Goal: Task Accomplishment & Management: Manage account settings

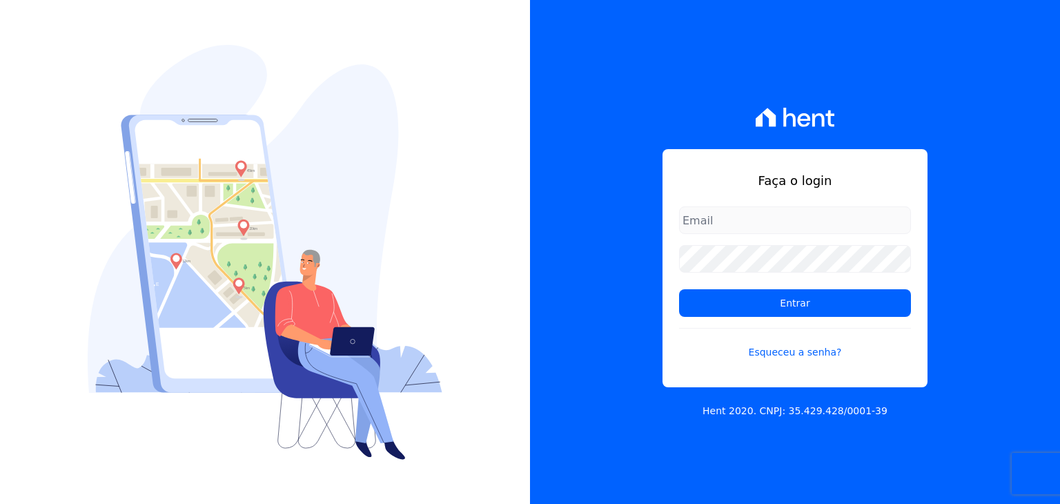
drag, startPoint x: 715, startPoint y: 296, endPoint x: 717, endPoint y: 274, distance: 22.1
click at [715, 296] on input "Entrar" at bounding box center [795, 303] width 232 height 28
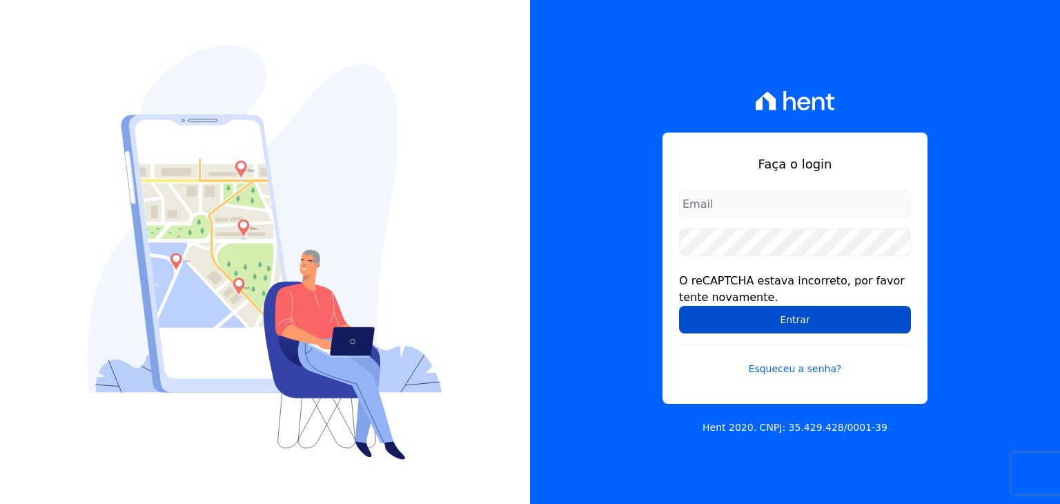
type input "[EMAIL_ADDRESS][DOMAIN_NAME]"
click at [751, 324] on input "Entrar" at bounding box center [795, 320] width 232 height 28
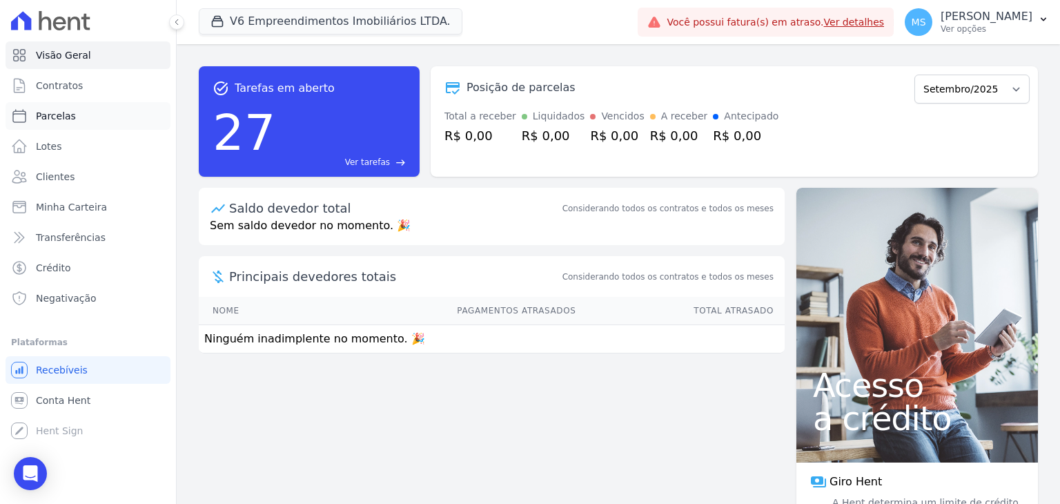
click at [27, 118] on icon at bounding box center [19, 116] width 17 height 17
select select
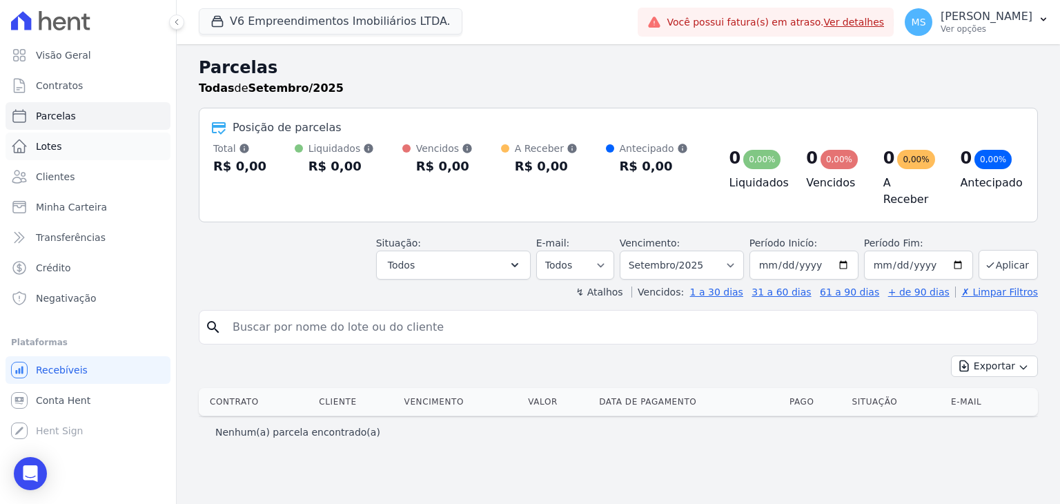
click at [55, 147] on span "Lotes" at bounding box center [49, 146] width 26 height 14
click at [53, 182] on span "Clientes" at bounding box center [55, 177] width 39 height 14
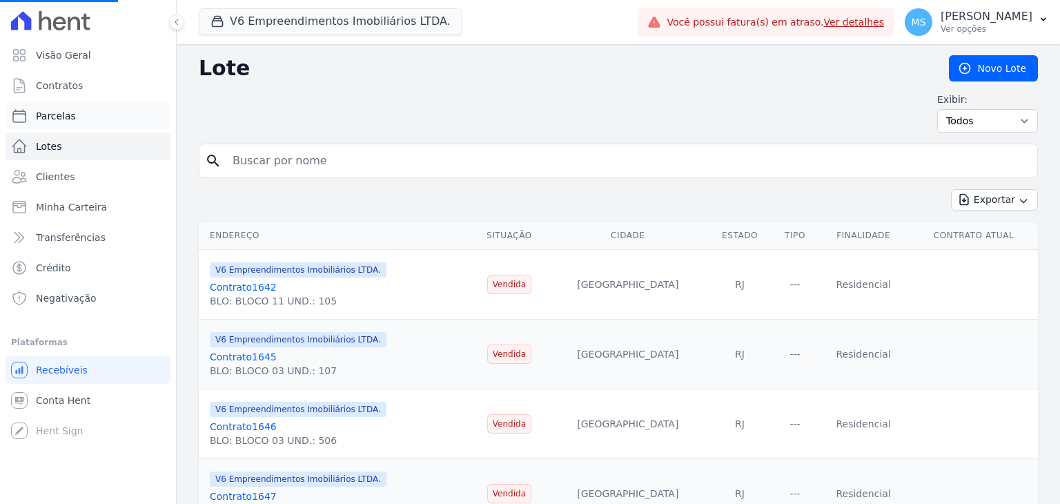
click at [46, 109] on span "Parcelas" at bounding box center [56, 116] width 40 height 14
select select
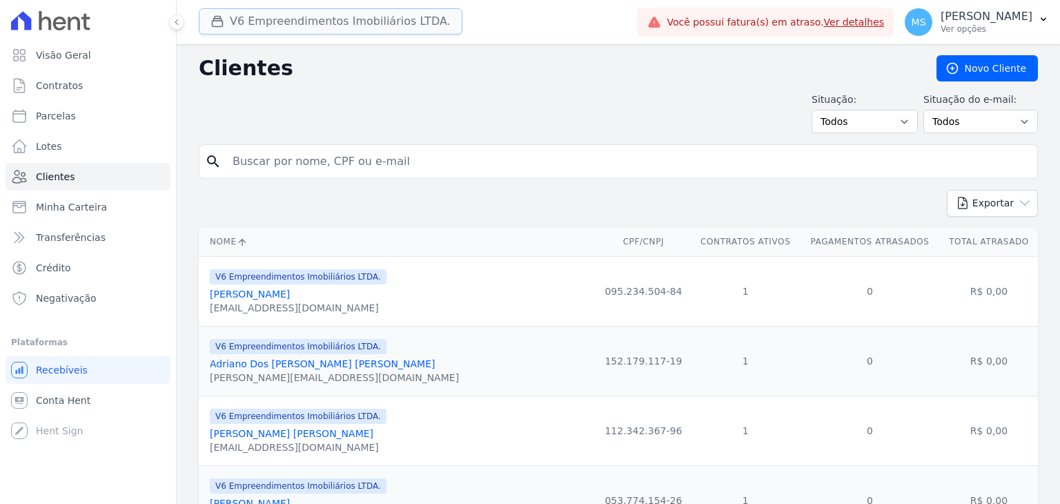
click at [251, 33] on button "V6 Empreendimentos Imobiliários LTDA." at bounding box center [331, 21] width 264 height 26
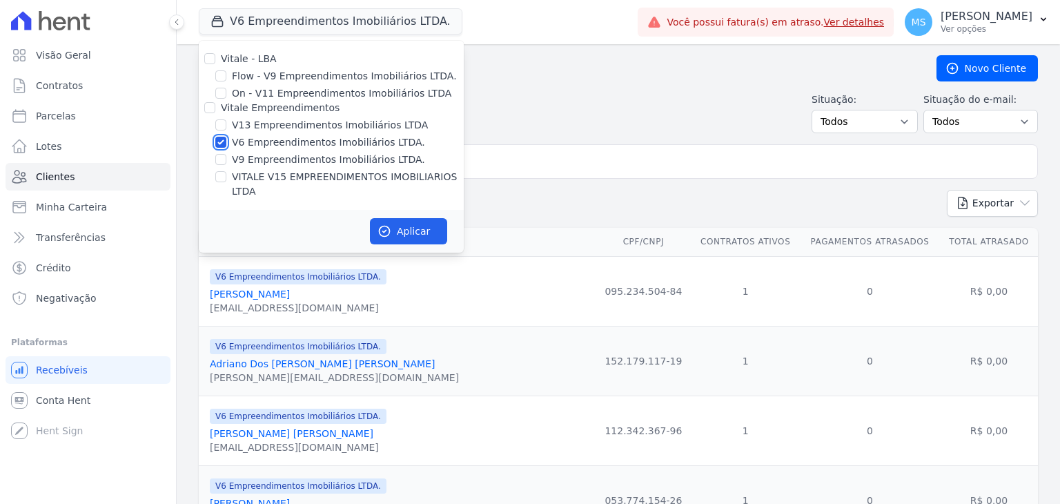
click at [222, 142] on input "V6 Empreendimentos Imobiliários LTDA." at bounding box center [220, 142] width 11 height 11
checkbox input "false"
click at [224, 127] on input "V13 Empreendimentos Imobiliários LTDA" at bounding box center [220, 124] width 11 height 11
checkbox input "true"
click at [226, 168] on div "Vitale - LBA Flow - V9 Empreendimentos Imobiliários LTDA. On - V11 Empreendimen…" at bounding box center [331, 125] width 265 height 169
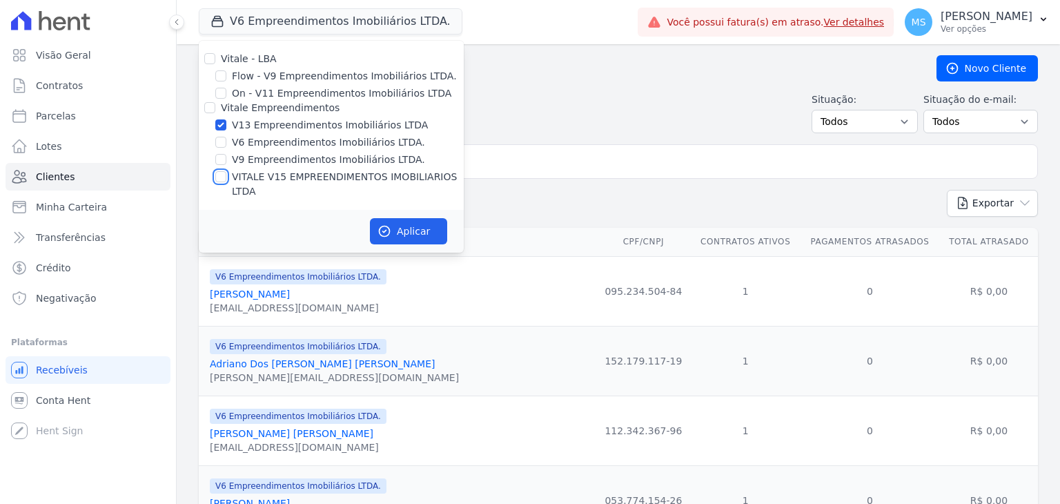
click at [216, 180] on input "VITALE V15 EMPREENDIMENTOS IMOBILIARIOS LTDA" at bounding box center [220, 176] width 11 height 11
checkbox input "true"
click at [389, 224] on icon "button" at bounding box center [385, 231] width 14 height 14
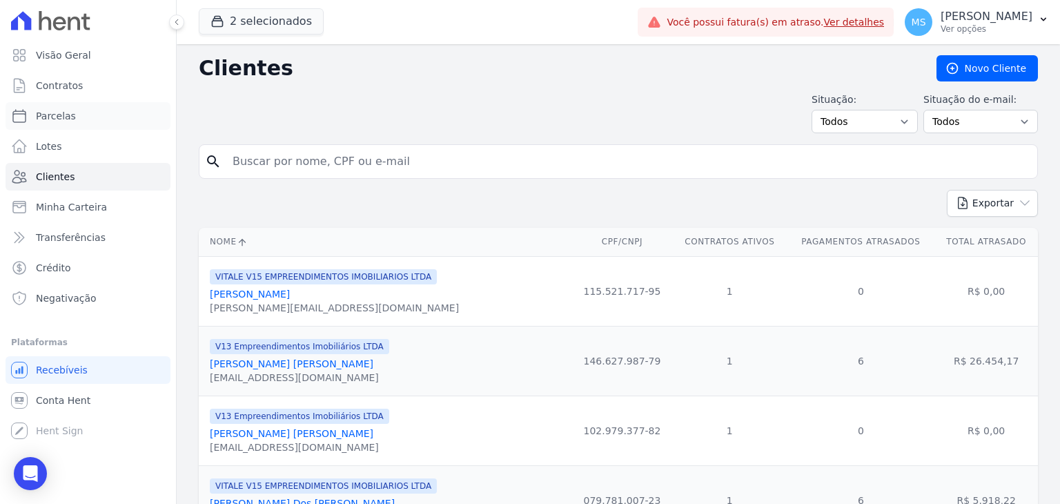
click at [68, 114] on span "Parcelas" at bounding box center [56, 116] width 40 height 14
select select
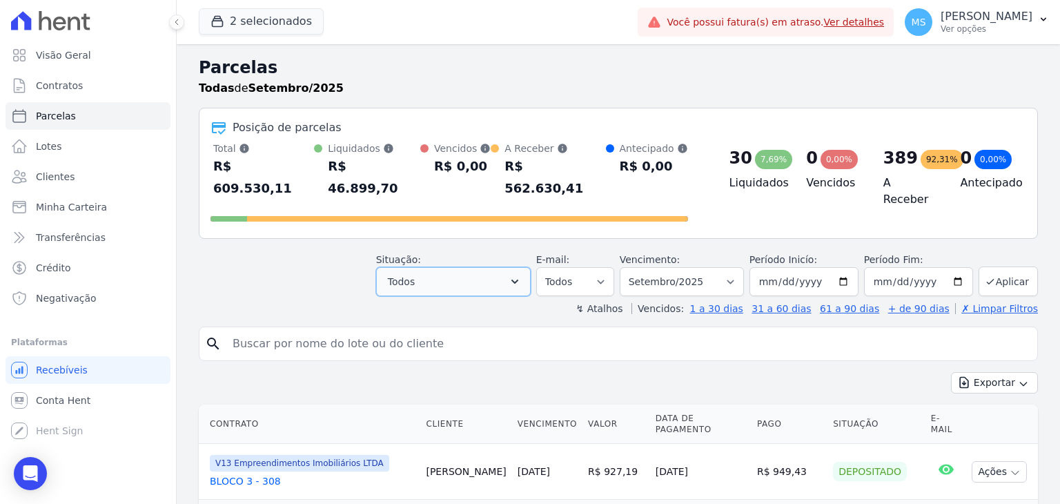
click at [447, 267] on button "Todos" at bounding box center [453, 281] width 155 height 29
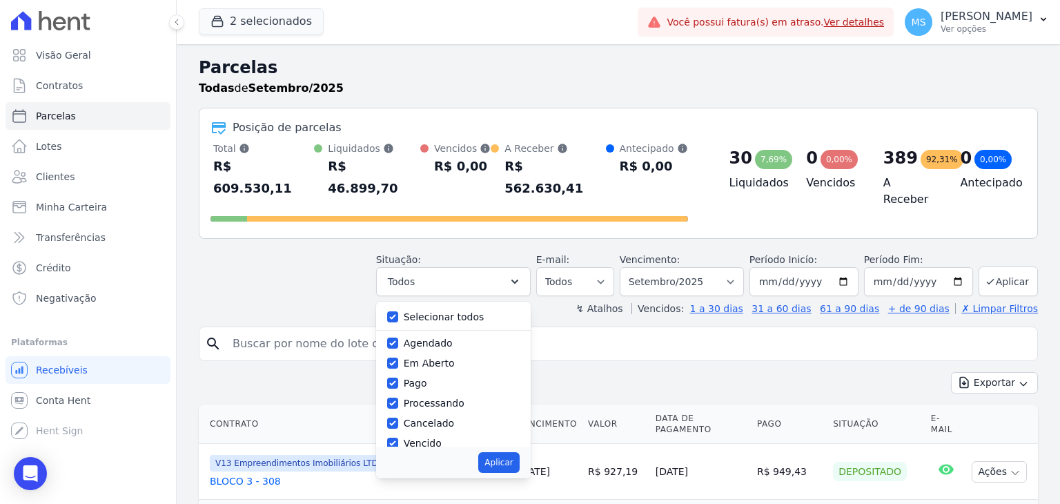
click at [429, 311] on label "Selecionar todos" at bounding box center [444, 316] width 81 height 11
click at [398, 311] on input "Selecionar todos" at bounding box center [392, 316] width 11 height 11
checkbox input "false"
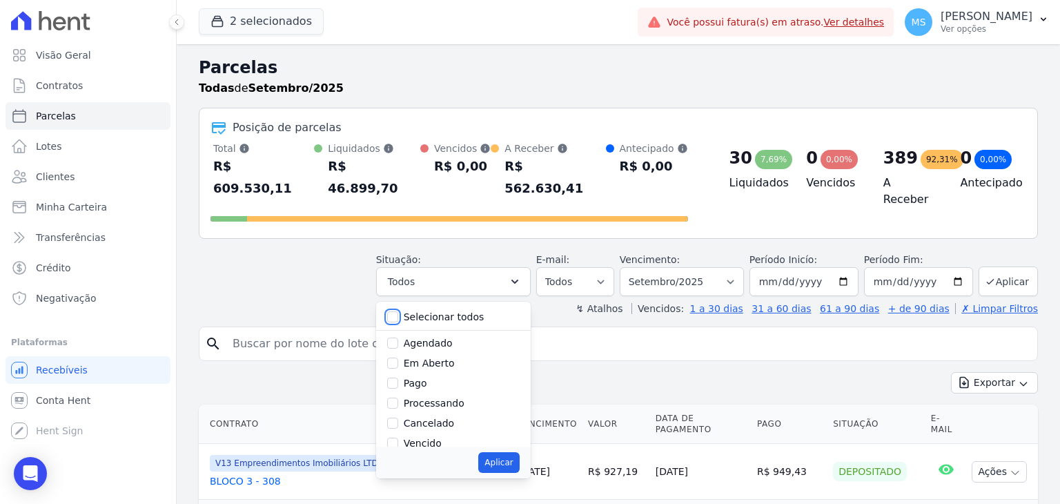
checkbox input "false"
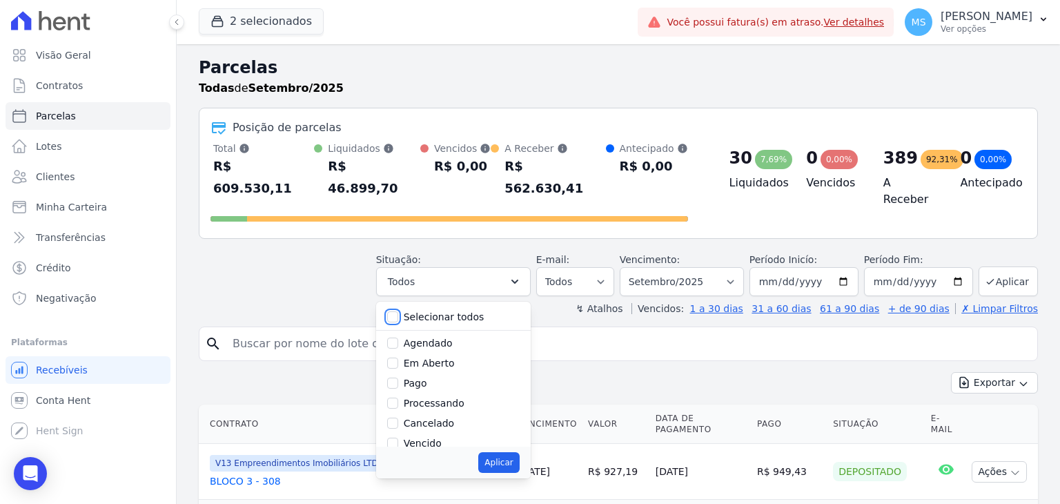
checkbox input "false"
click at [427, 378] on label "Pago" at bounding box center [415, 383] width 23 height 11
click at [398, 378] on input "Pago" at bounding box center [392, 383] width 11 height 11
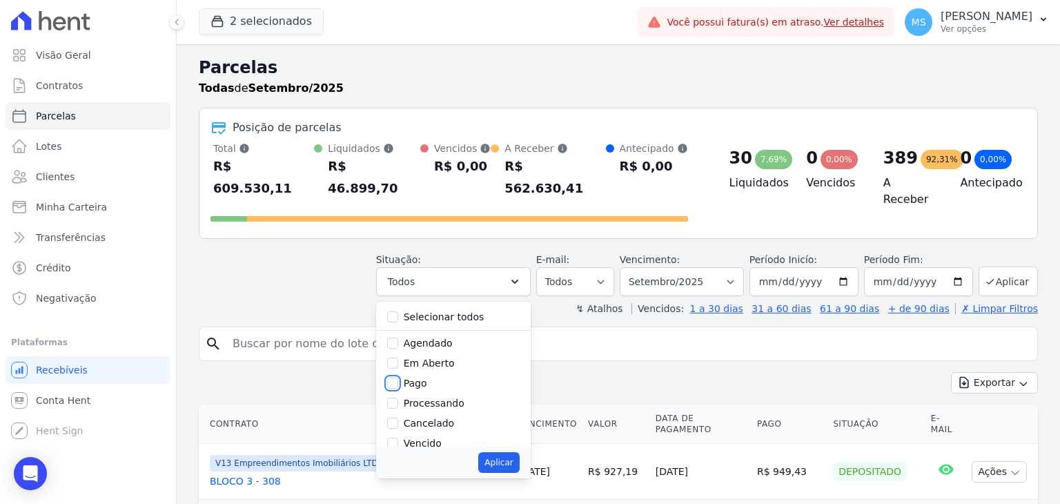
checkbox input "true"
click at [436, 398] on label "Processando" at bounding box center [434, 403] width 61 height 11
click at [398, 398] on input "Processando" at bounding box center [392, 403] width 11 height 11
checkbox input "true"
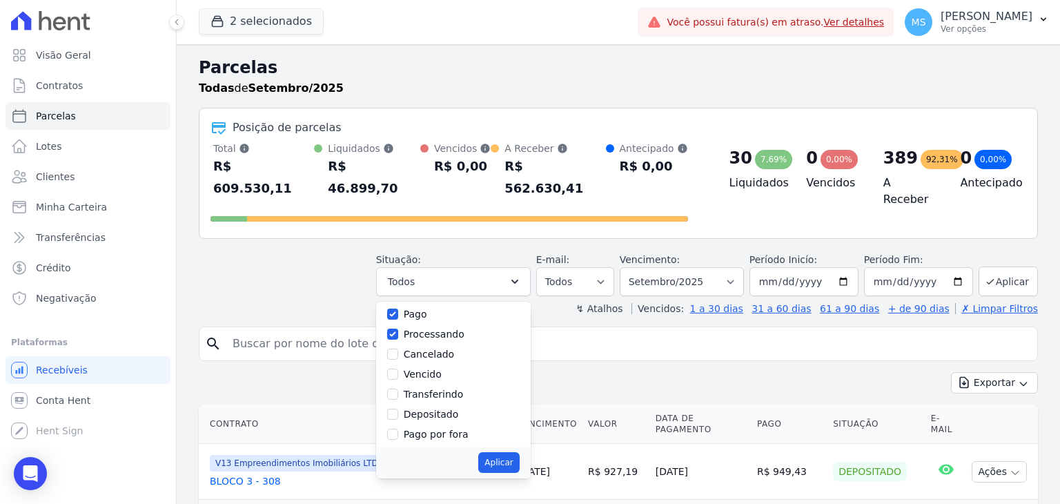
click at [424, 389] on label "Transferindo" at bounding box center [434, 394] width 60 height 11
click at [398, 389] on input "Transferindo" at bounding box center [392, 394] width 11 height 11
checkbox input "true"
click at [423, 409] on label "Depositado" at bounding box center [431, 414] width 55 height 11
click at [398, 409] on input "Depositado" at bounding box center [392, 414] width 11 height 11
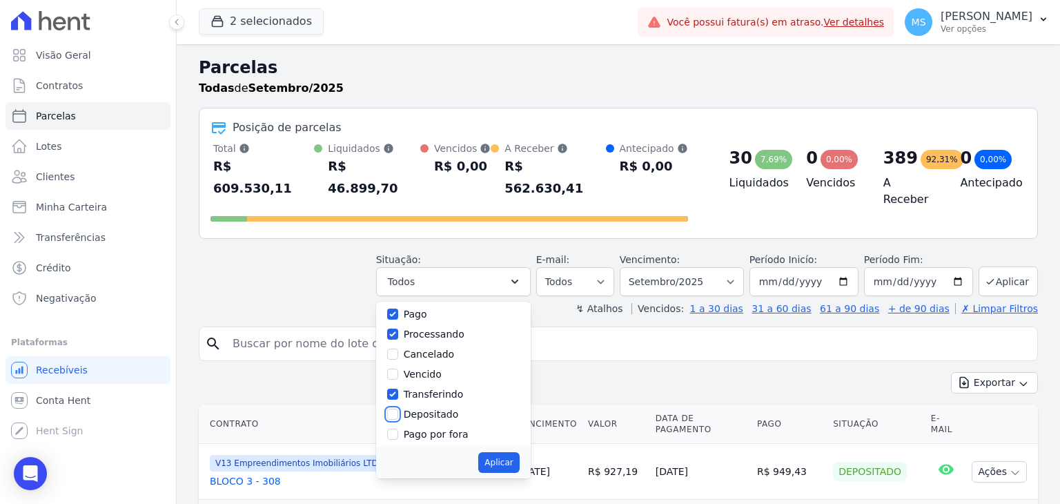
checkbox input "true"
click at [498, 452] on button "Aplicar" at bounding box center [498, 462] width 41 height 21
select select "paid"
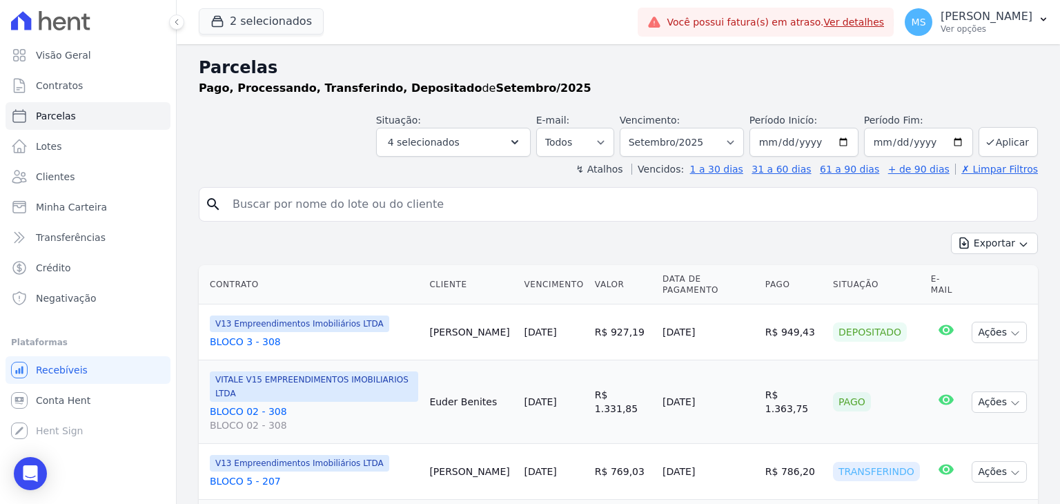
select select
click at [689, 144] on select "Filtrar por período ──────── Todos os meses Agosto/2023 Setembro/2023 Outubro/2…" at bounding box center [682, 142] width 124 height 29
select select "08/2025"
click at [631, 128] on select "Filtrar por período ──────── Todos os meses Agosto/2023 Setembro/2023 Outubro/2…" at bounding box center [682, 142] width 124 height 29
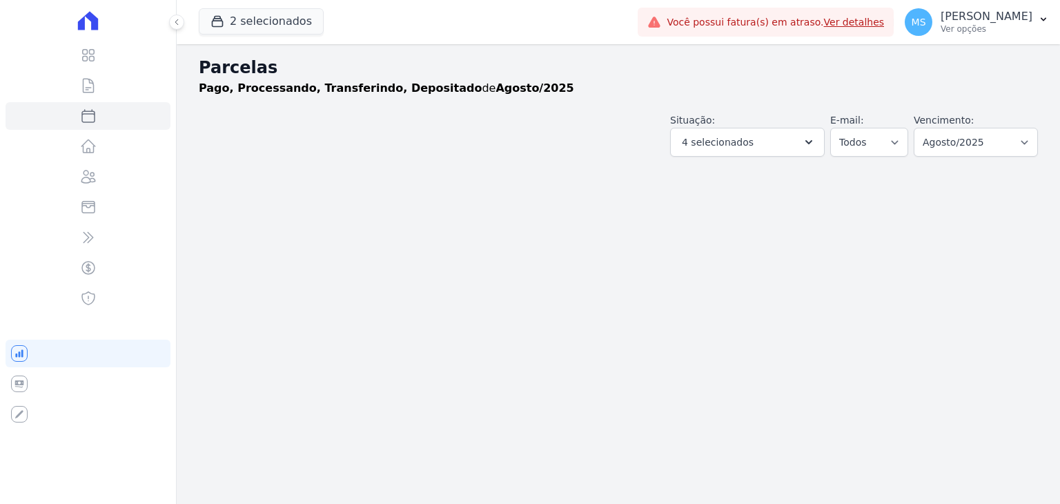
select select
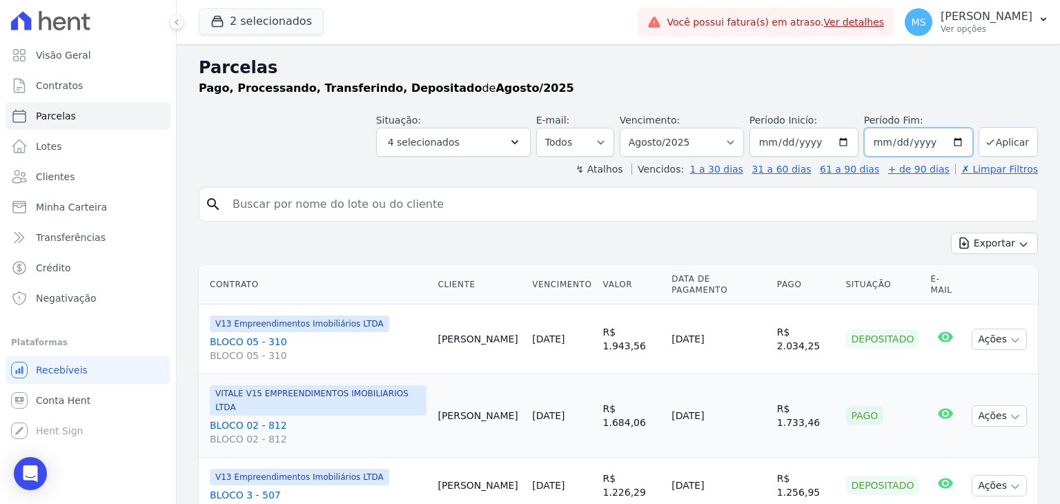
click at [876, 142] on input "[DATE]" at bounding box center [918, 142] width 109 height 29
click at [892, 142] on input "[DATE]" at bounding box center [918, 142] width 109 height 29
click at [1008, 142] on button "Aplicar" at bounding box center [1008, 142] width 59 height 30
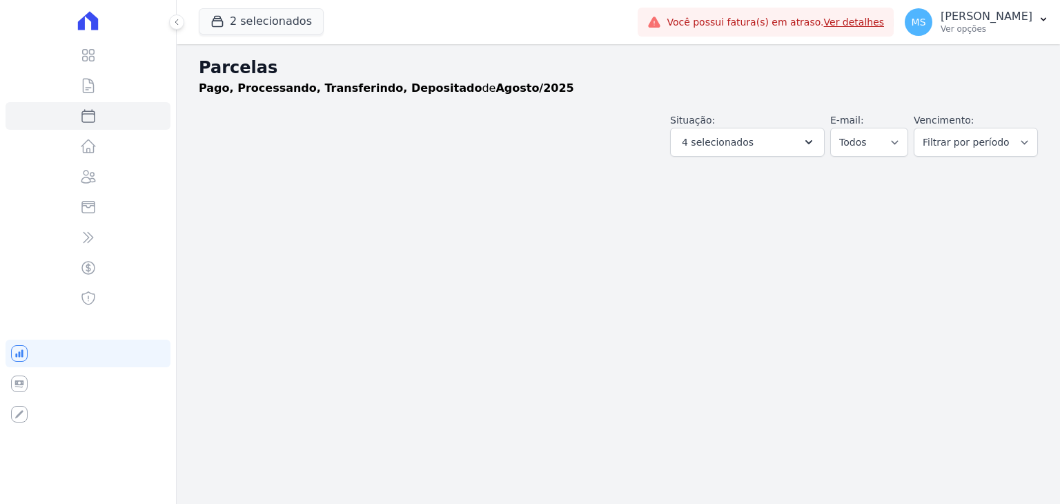
select select
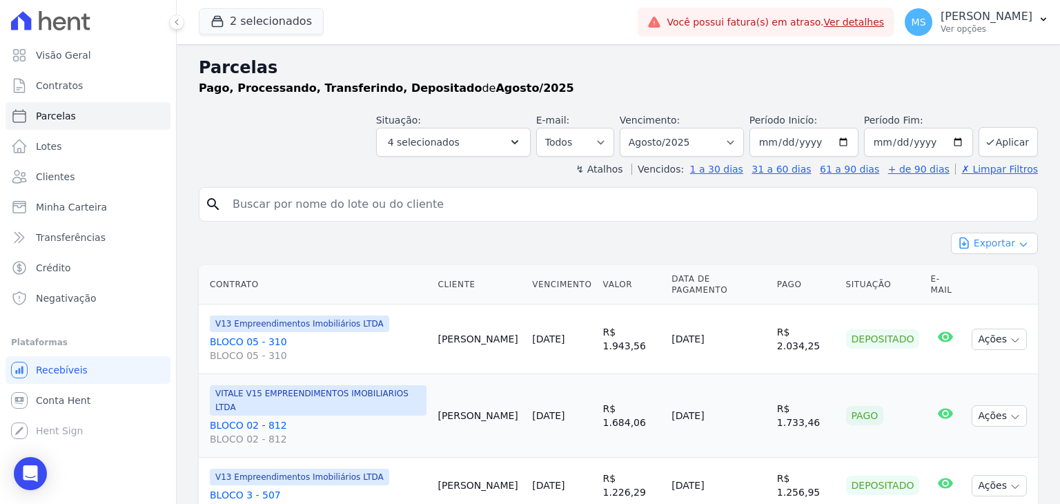
click at [982, 248] on button "Exportar" at bounding box center [994, 243] width 87 height 21
click at [978, 302] on span "Exportar CSV" at bounding box center [993, 300] width 73 height 14
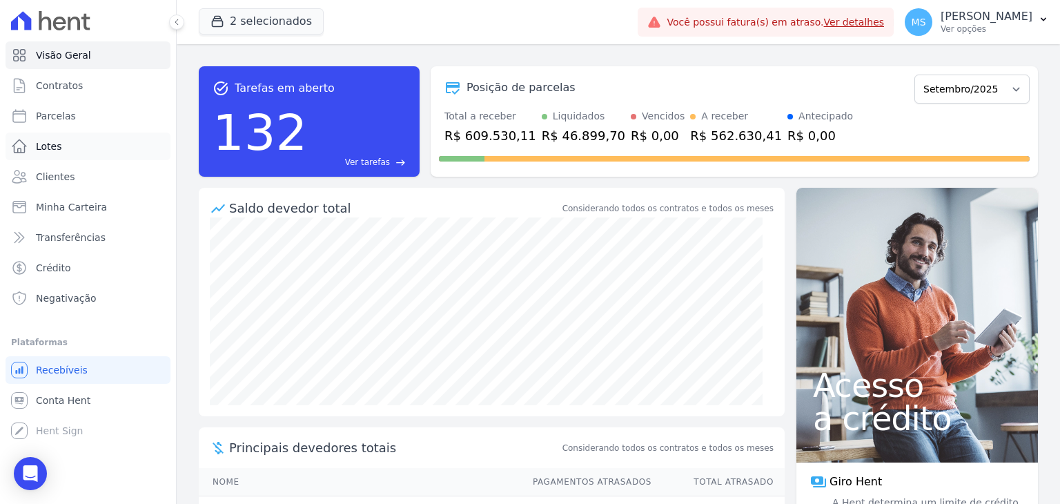
click at [28, 149] on link "Lotes" at bounding box center [88, 147] width 165 height 28
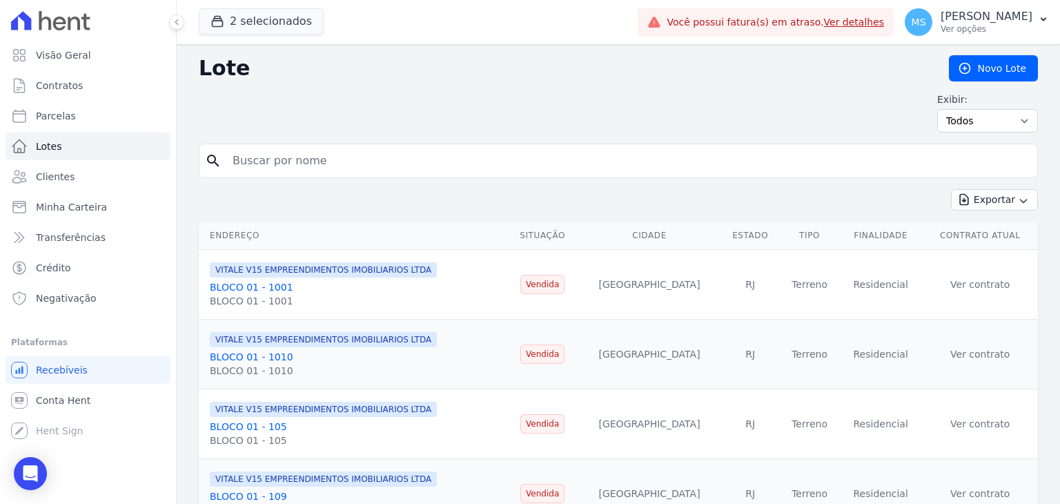
drag, startPoint x: 255, startPoint y: 162, endPoint x: 298, endPoint y: 162, distance: 42.8
click at [255, 162] on input "search" at bounding box center [628, 161] width 808 height 28
type input "gabrielly"
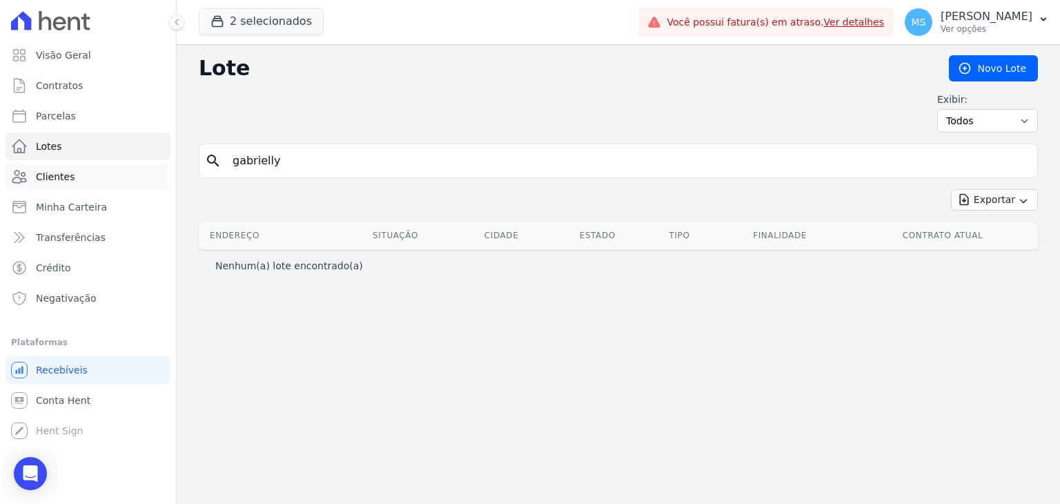
click at [64, 177] on span "Clientes" at bounding box center [55, 177] width 39 height 14
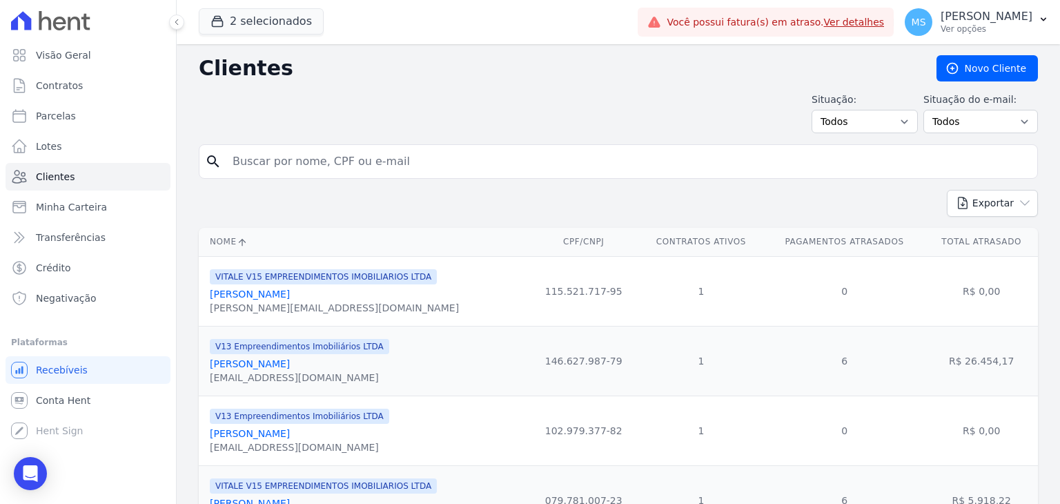
click at [326, 162] on input "search" at bounding box center [628, 162] width 808 height 28
type input "gabrielly"
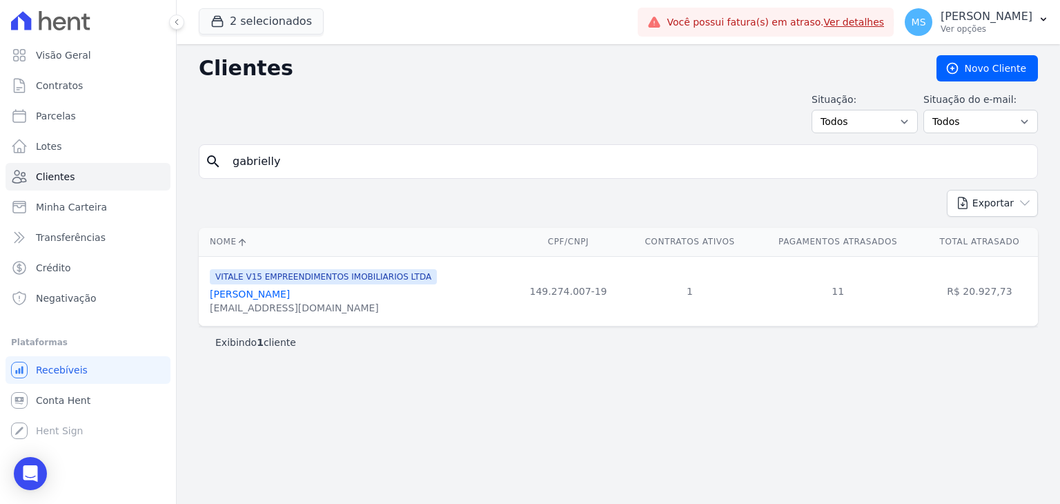
click at [276, 300] on link "[PERSON_NAME]" at bounding box center [250, 294] width 80 height 11
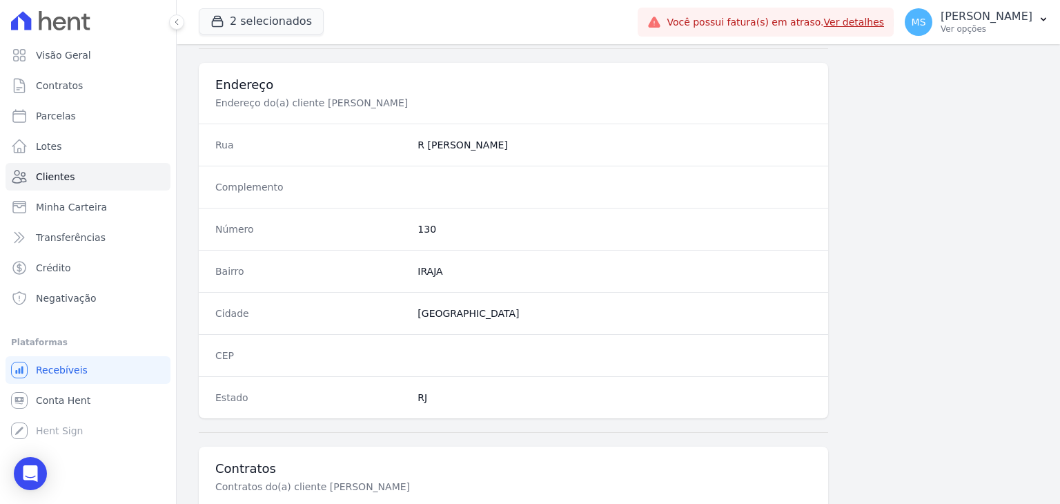
scroll to position [784, 0]
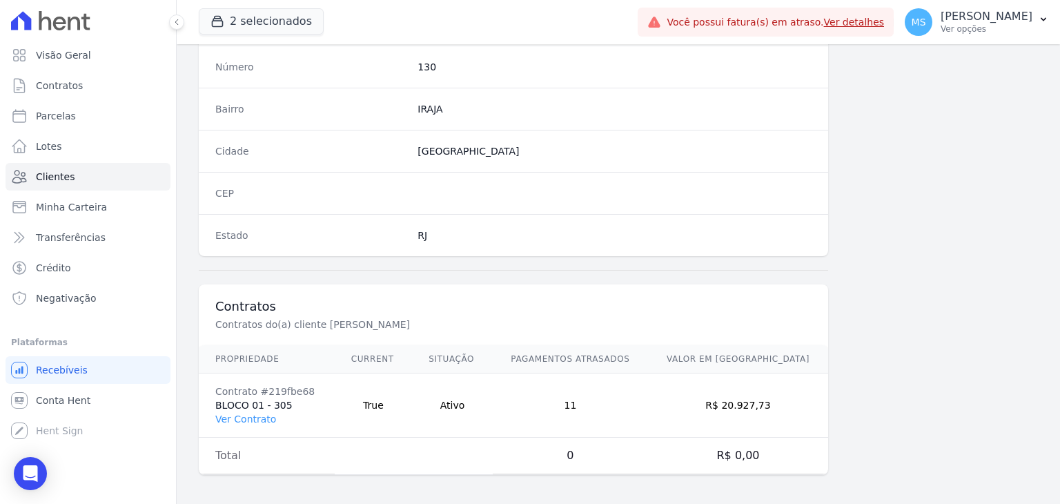
click at [255, 407] on td "Contrato #219fbe68 BLOCO 01 - 305 Ver Contrato" at bounding box center [267, 405] width 136 height 64
click at [254, 414] on link "Ver Contrato" at bounding box center [245, 419] width 61 height 11
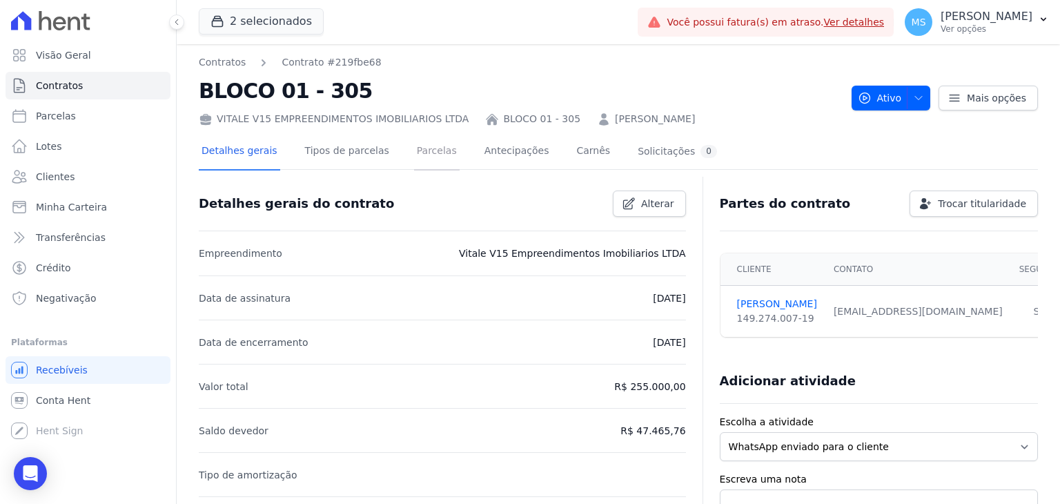
click at [414, 147] on link "Parcelas" at bounding box center [437, 152] width 46 height 37
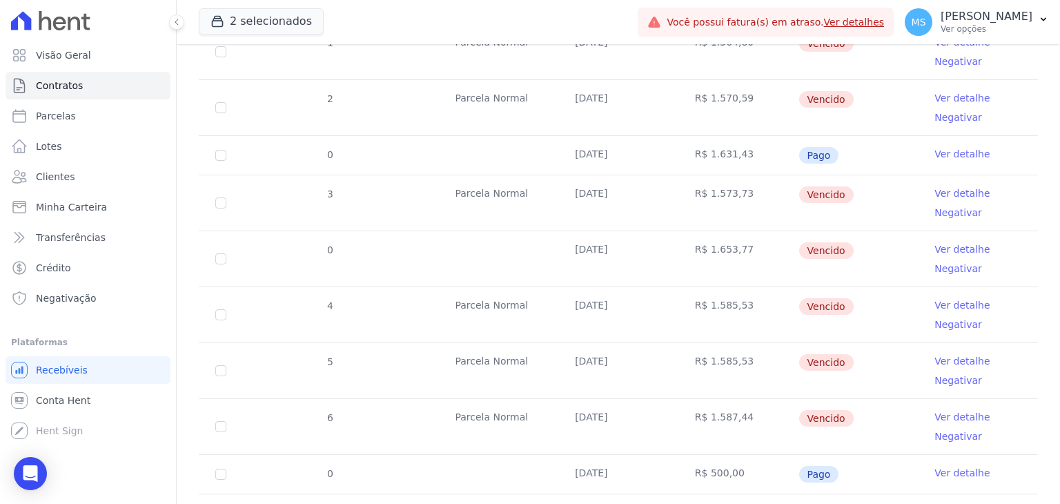
scroll to position [621, 0]
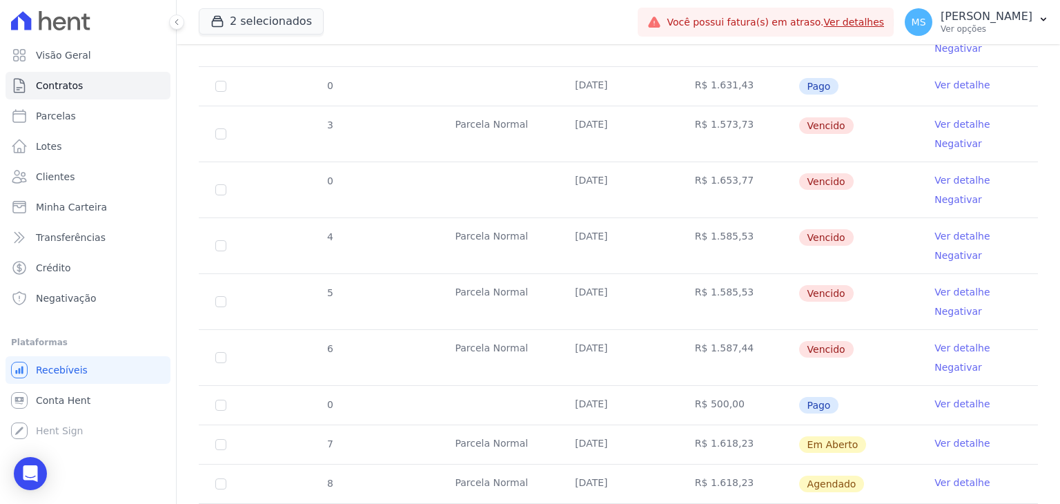
click at [947, 351] on link "Ver detalhe" at bounding box center [962, 348] width 55 height 14
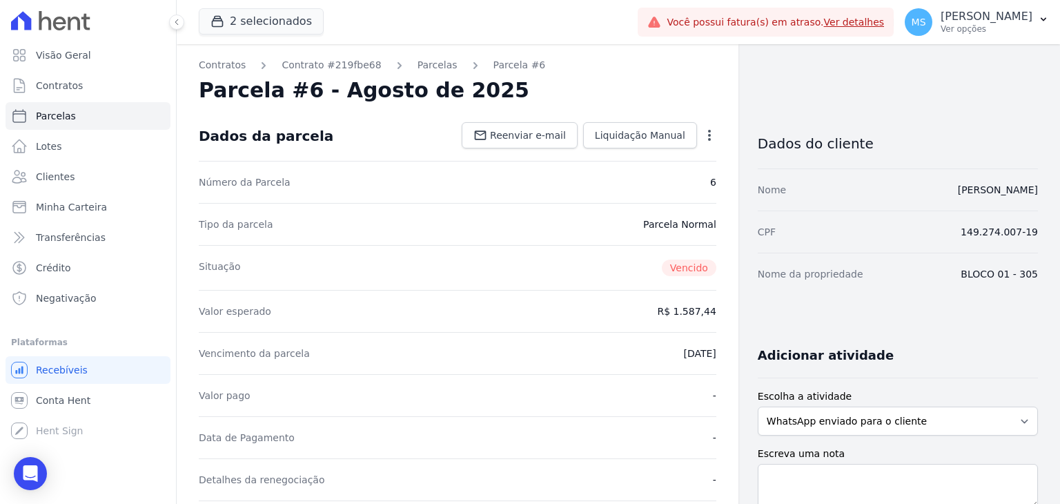
click at [703, 142] on icon "button" at bounding box center [710, 135] width 14 height 14
click at [660, 180] on link "Cancelar Cobrança" at bounding box center [651, 178] width 122 height 25
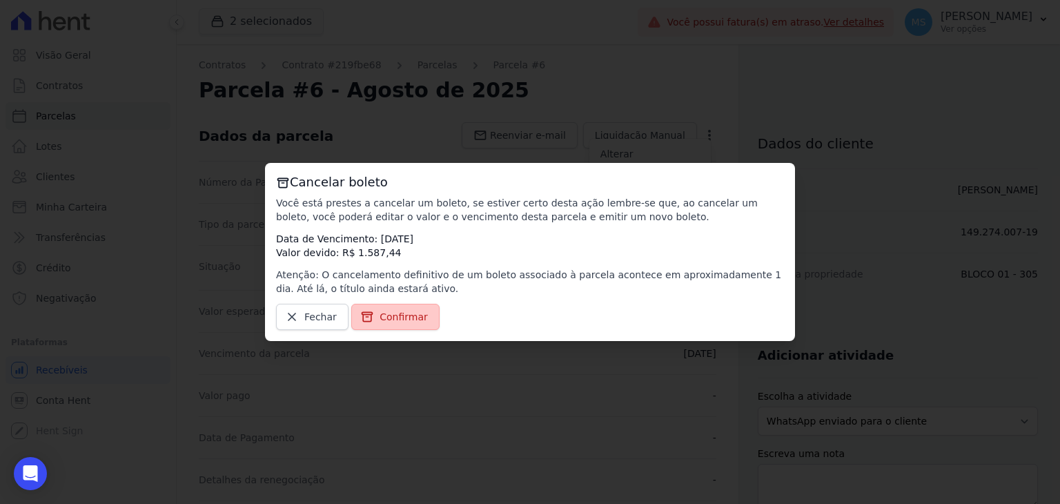
click at [380, 314] on span "Confirmar" at bounding box center [404, 317] width 48 height 14
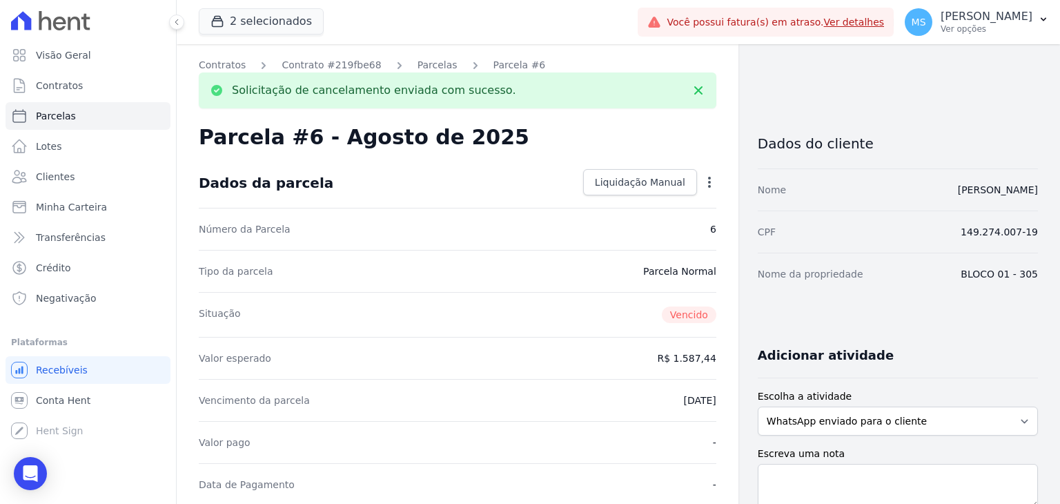
click at [435, 61] on link "Parcelas" at bounding box center [438, 65] width 40 height 14
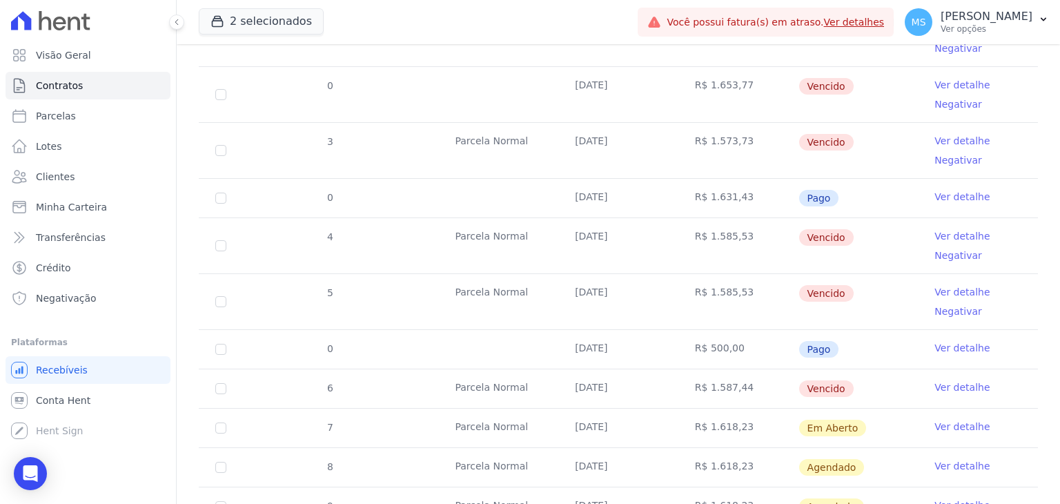
scroll to position [690, 0]
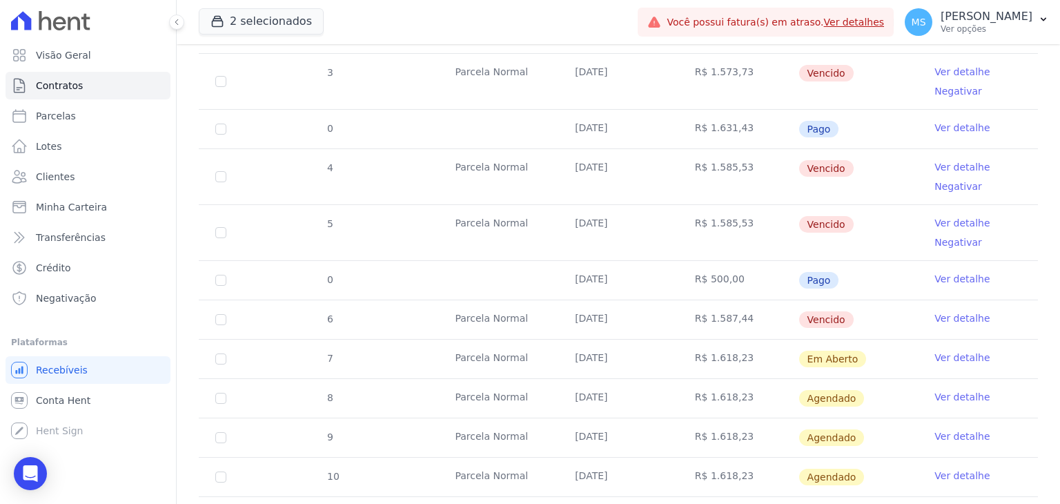
click at [952, 314] on link "Ver detalhe" at bounding box center [962, 318] width 55 height 14
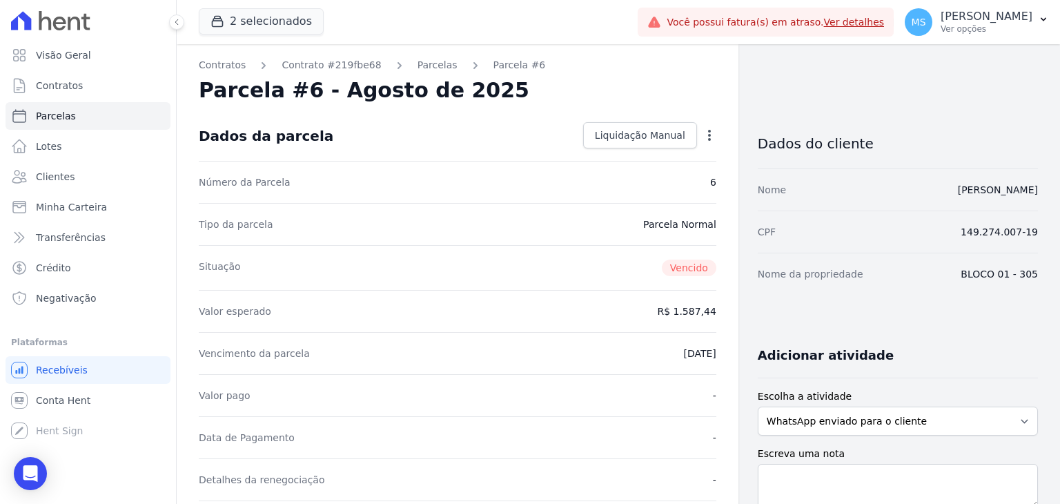
click at [703, 133] on icon "button" at bounding box center [710, 135] width 14 height 14
click at [393, 68] on div "Parcelas" at bounding box center [425, 65] width 65 height 14
click at [418, 67] on link "Parcelas" at bounding box center [438, 65] width 40 height 14
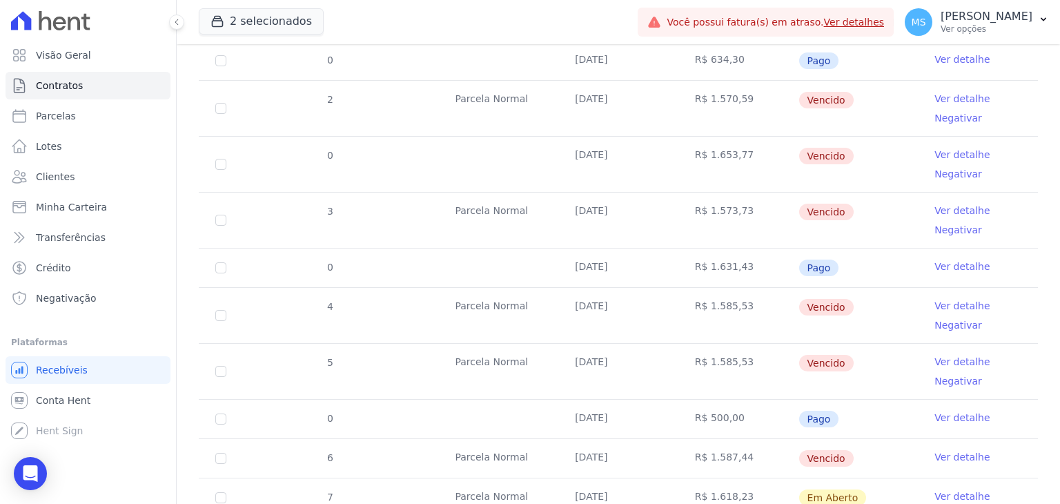
scroll to position [690, 0]
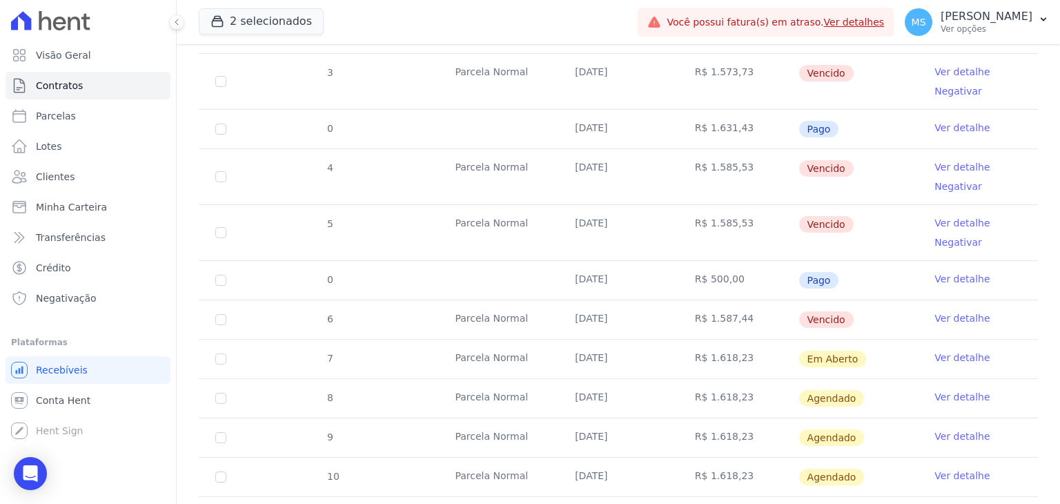
click at [942, 354] on link "Ver detalhe" at bounding box center [962, 358] width 55 height 14
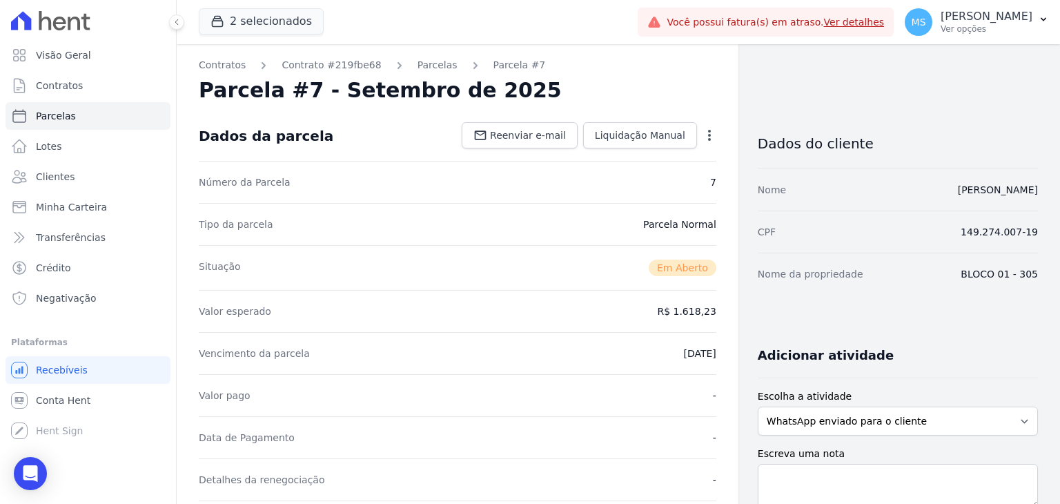
click at [703, 133] on icon "button" at bounding box center [710, 135] width 14 height 14
click at [650, 183] on link "Cancelar Cobrança" at bounding box center [651, 178] width 122 height 25
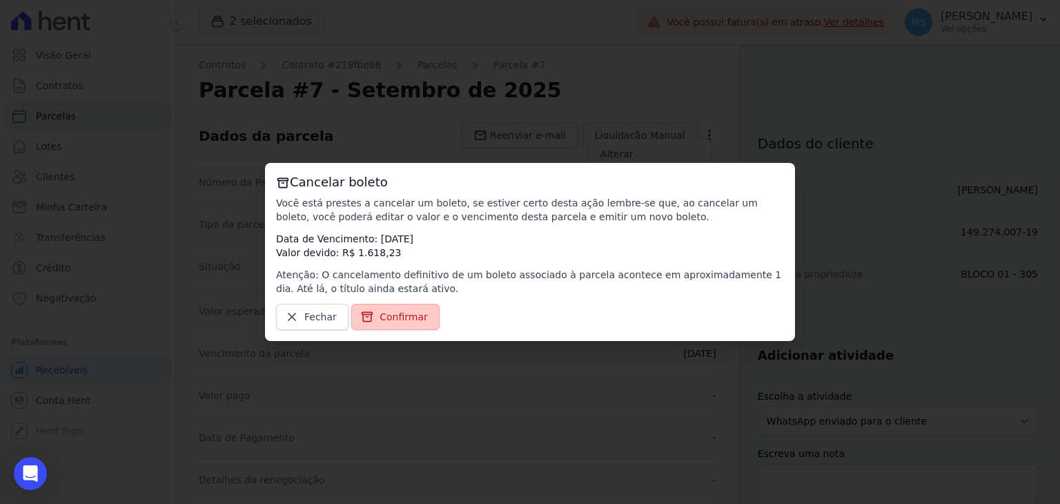
click at [372, 311] on link "Confirmar" at bounding box center [395, 317] width 88 height 26
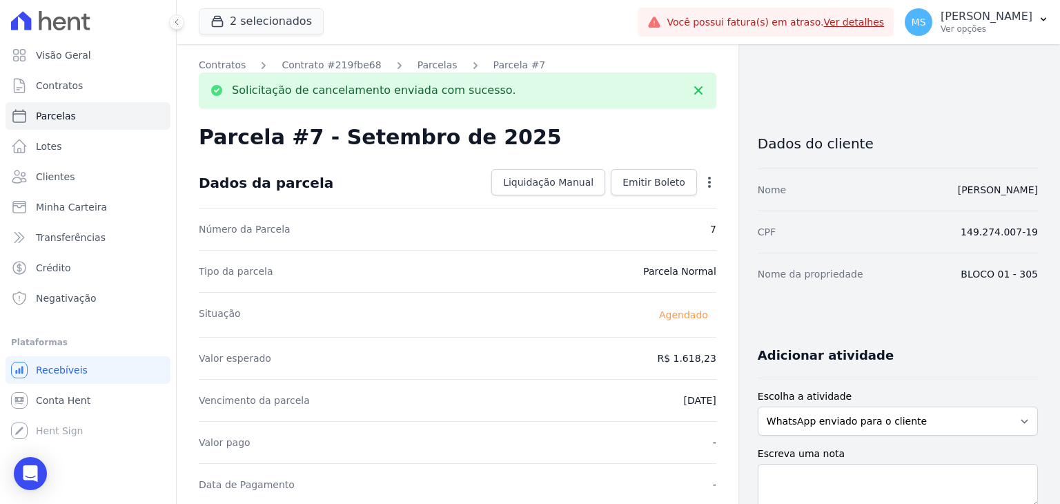
click at [438, 64] on ol "Contratos Contrato #219fbe68 [GEOGRAPHIC_DATA] Parcela #7" at bounding box center [372, 65] width 347 height 14
click at [420, 67] on link "Parcelas" at bounding box center [438, 65] width 40 height 14
